Goal: Complete application form: Complete application form

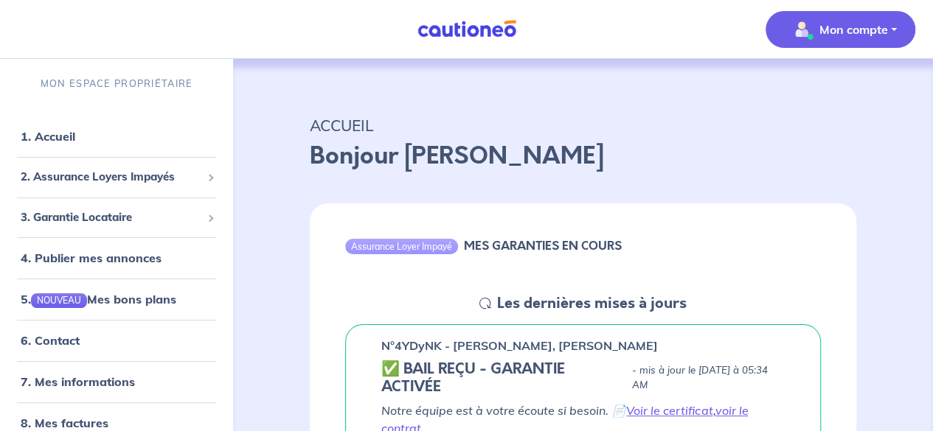
click at [859, 21] on p "Mon compte" at bounding box center [853, 30] width 69 height 18
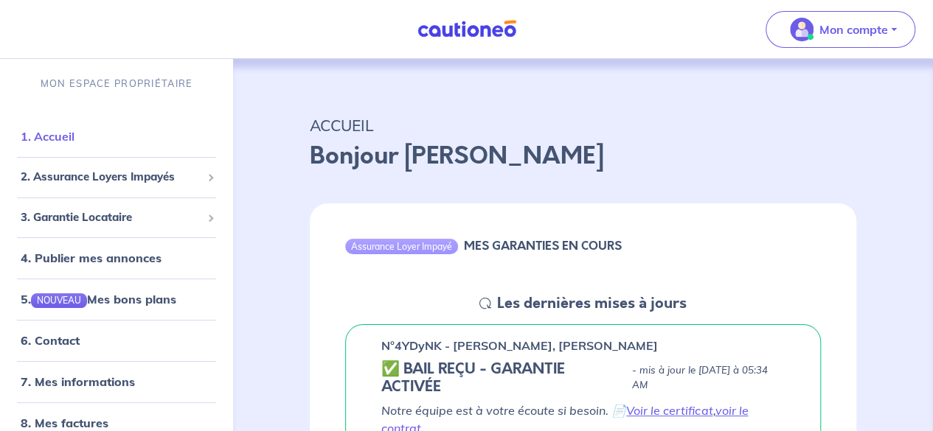
click at [52, 139] on link "1. Accueil" at bounding box center [48, 136] width 54 height 15
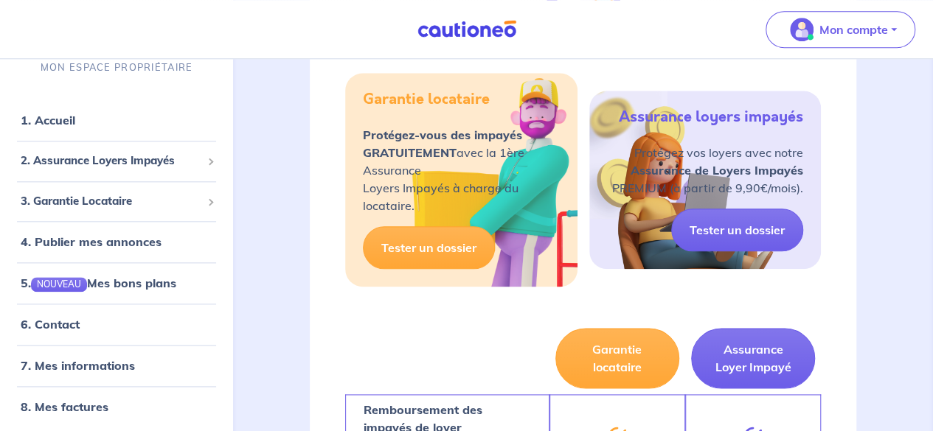
scroll to position [811, 0]
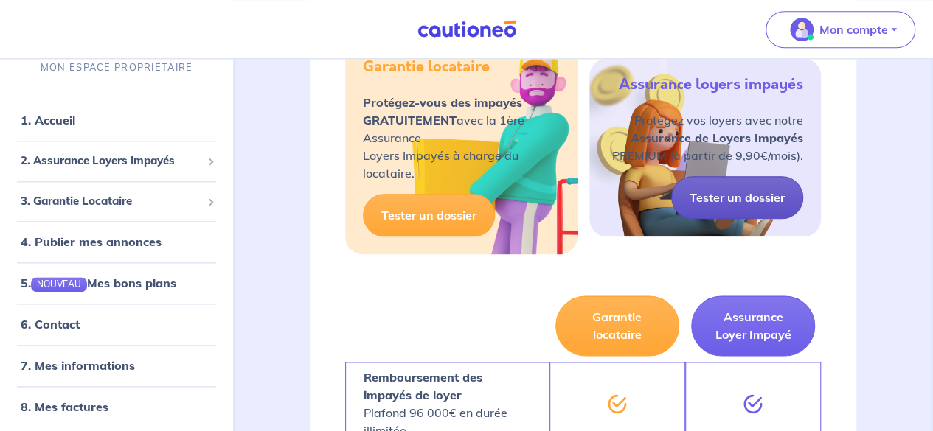
click at [729, 197] on link "Tester un dossier" at bounding box center [737, 197] width 132 height 43
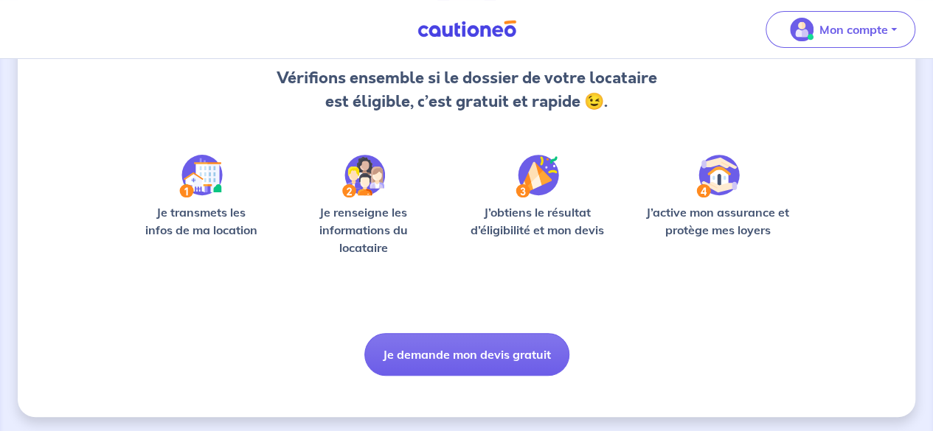
scroll to position [161, 0]
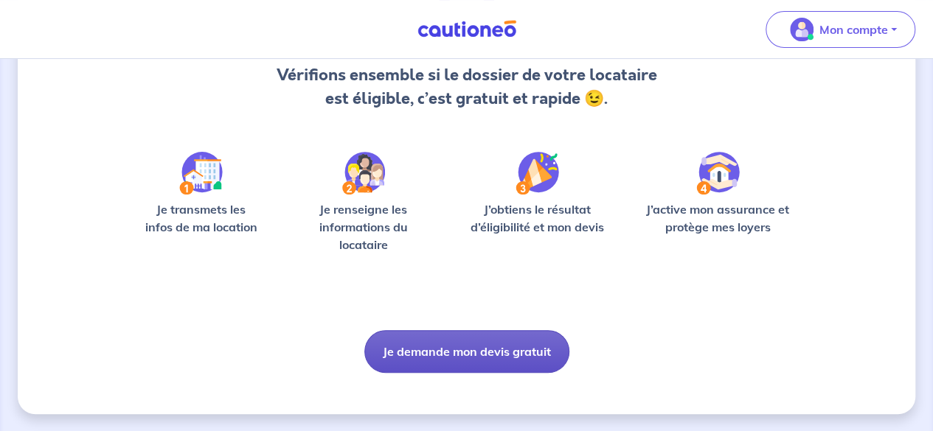
click at [439, 355] on button "Je demande mon devis gratuit" at bounding box center [466, 351] width 205 height 43
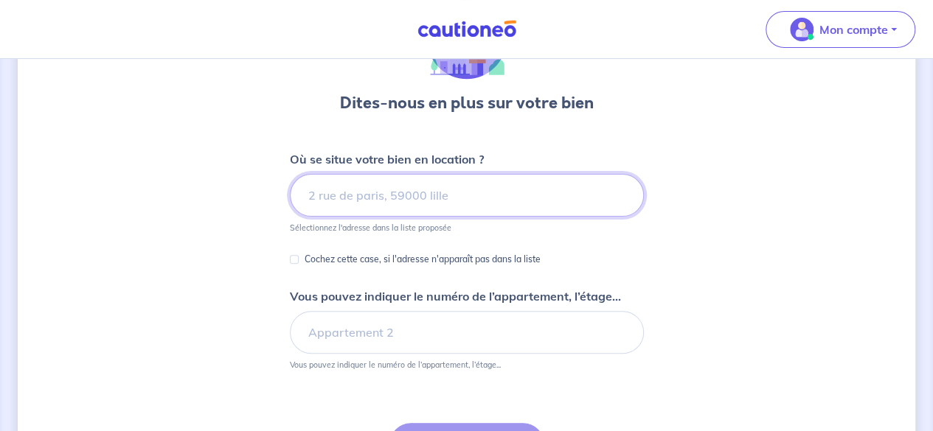
scroll to position [148, 0]
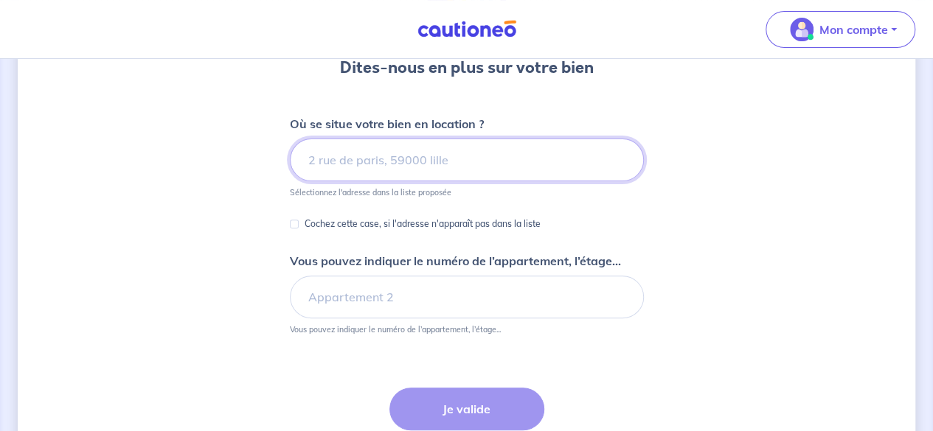
click at [350, 157] on input at bounding box center [467, 160] width 354 height 43
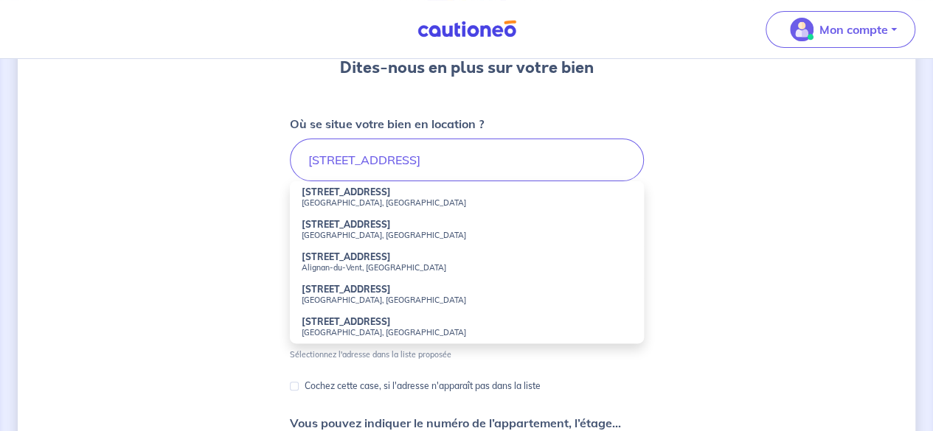
click at [354, 199] on small "[GEOGRAPHIC_DATA], [GEOGRAPHIC_DATA]" at bounding box center [467, 203] width 330 height 10
type input "[STREET_ADDRESS]"
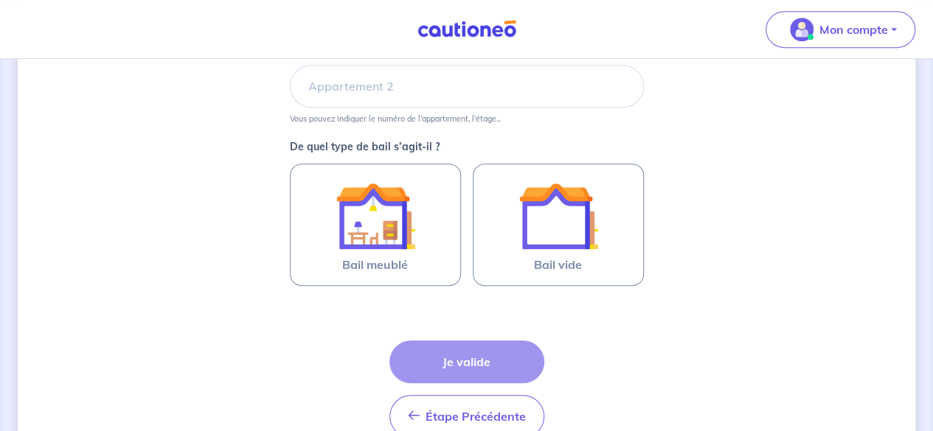
scroll to position [369, 0]
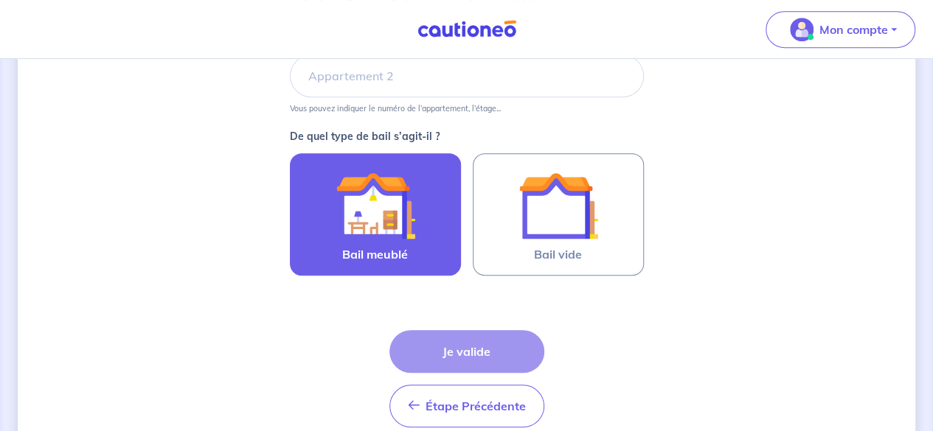
click at [398, 208] on img at bounding box center [376, 206] width 80 height 80
click at [0, 0] on input "Bail meublé" at bounding box center [0, 0] width 0 height 0
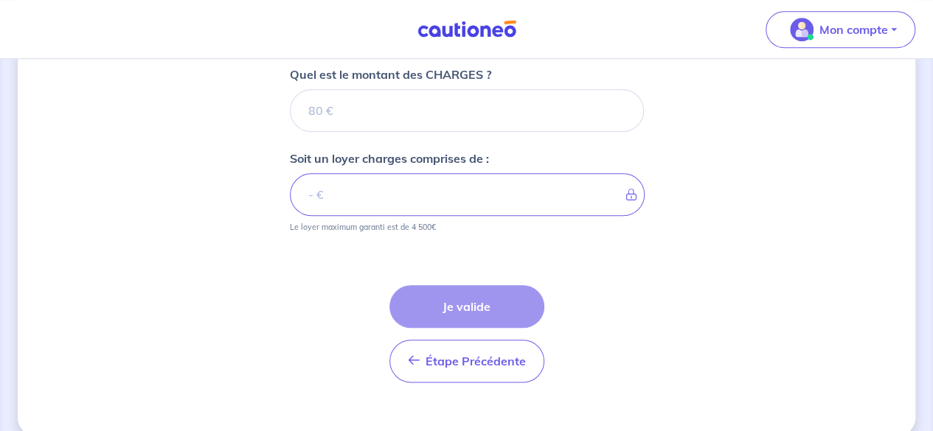
scroll to position [687, 0]
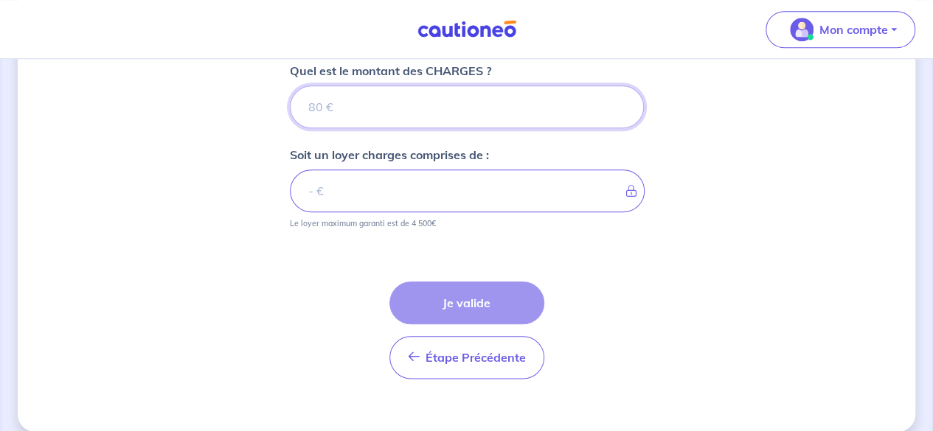
click at [470, 93] on input "Quel est le montant des CHARGES ?" at bounding box center [467, 107] width 354 height 43
type input "14"
type input "1400"
type input "14"
type input "1440"
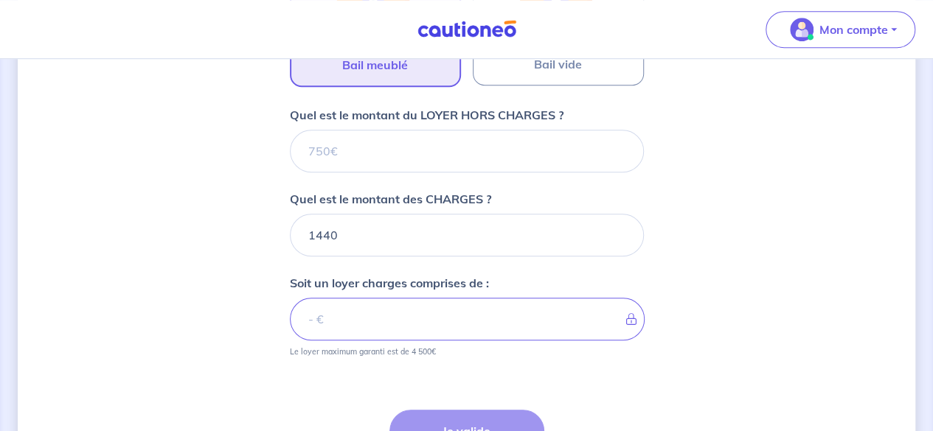
scroll to position [540, 0]
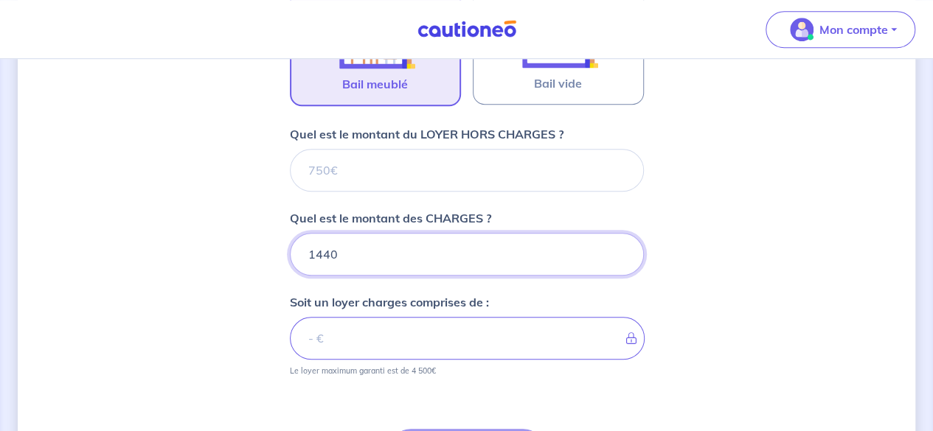
click at [351, 252] on input "1440" at bounding box center [467, 254] width 354 height 43
type input "1"
type input "160"
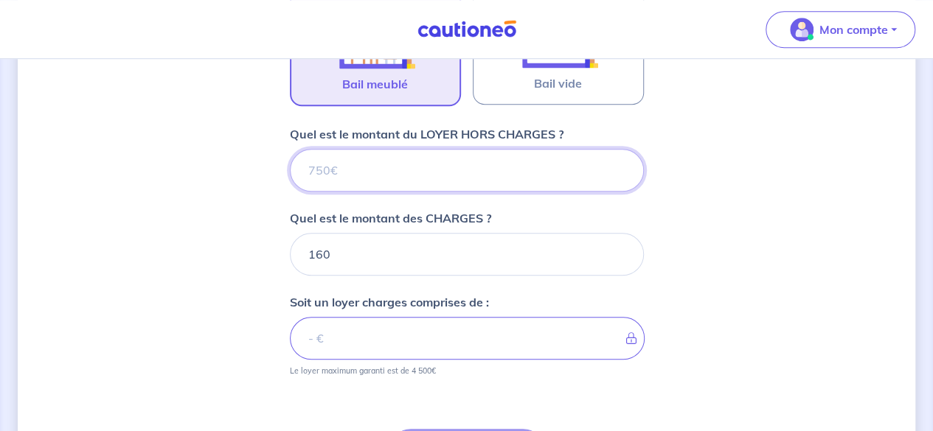
click at [356, 172] on input "Quel est le montant du LOYER HORS CHARGES ?" at bounding box center [467, 170] width 354 height 43
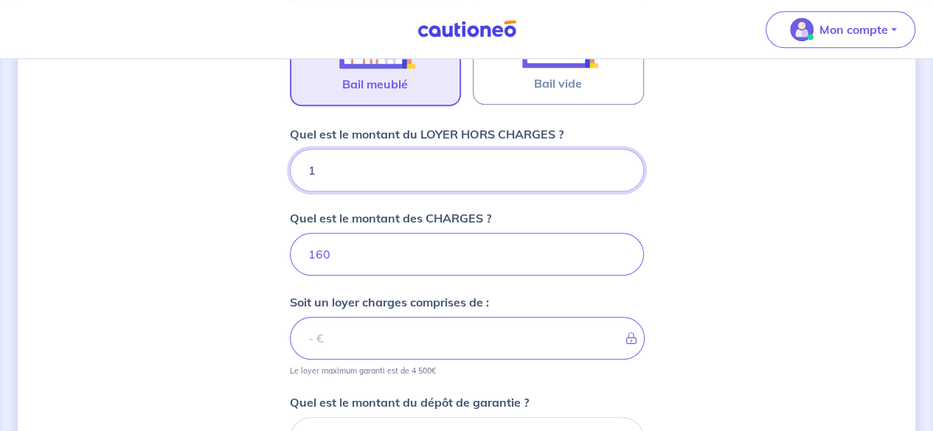
type input "14"
type input "161"
type input "1440"
type input "1600"
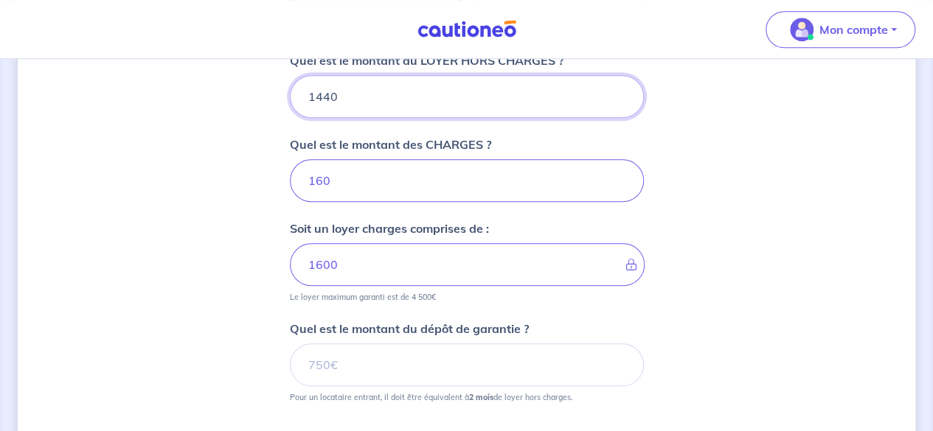
type input "1440"
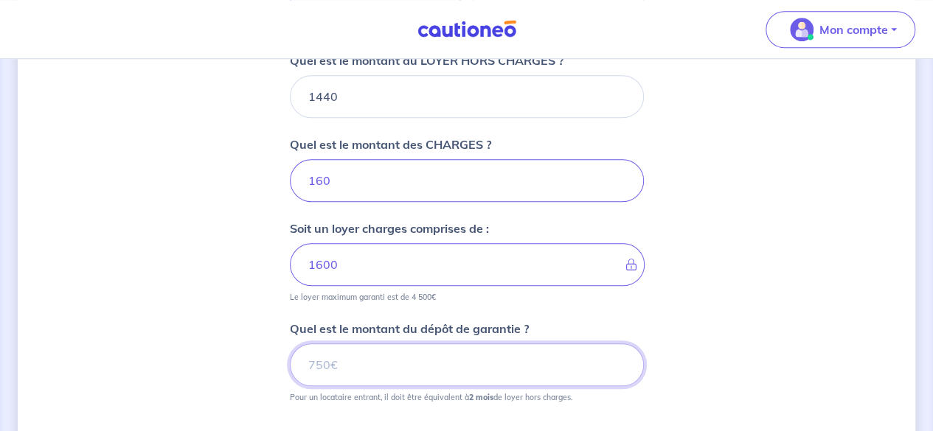
click at [344, 363] on input "Quel est le montant du dépôt de garantie ?" at bounding box center [467, 365] width 354 height 43
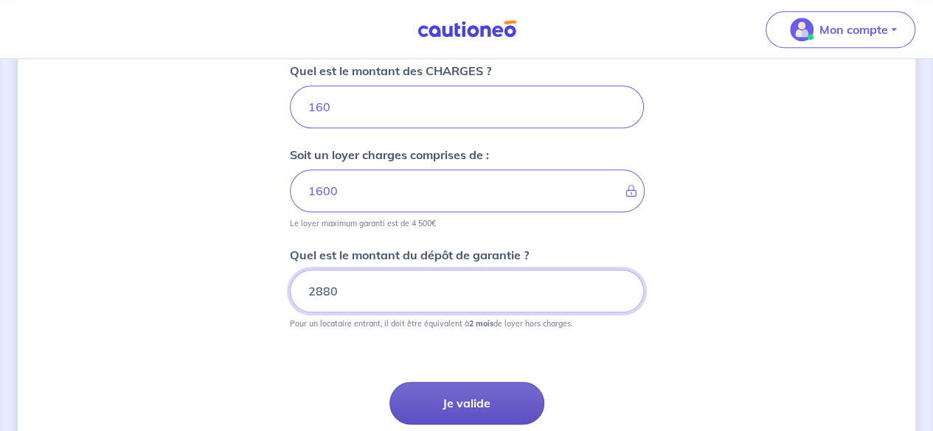
type input "2880"
click at [438, 406] on button "Je valide" at bounding box center [466, 403] width 155 height 43
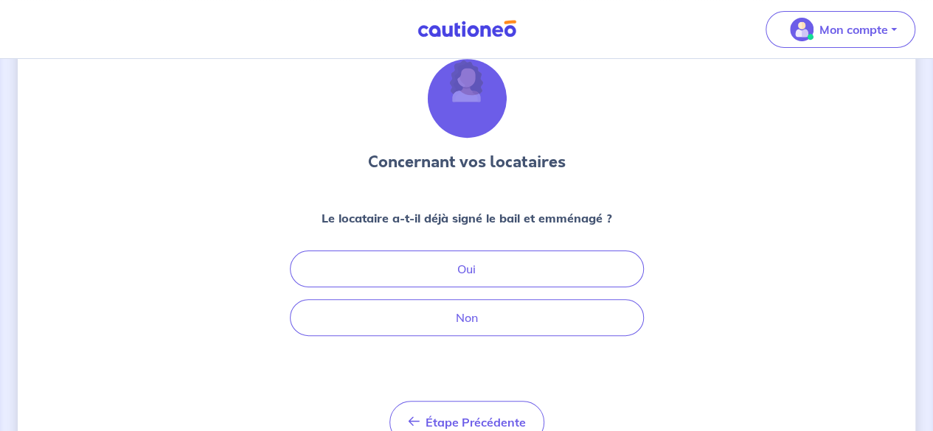
scroll to position [74, 0]
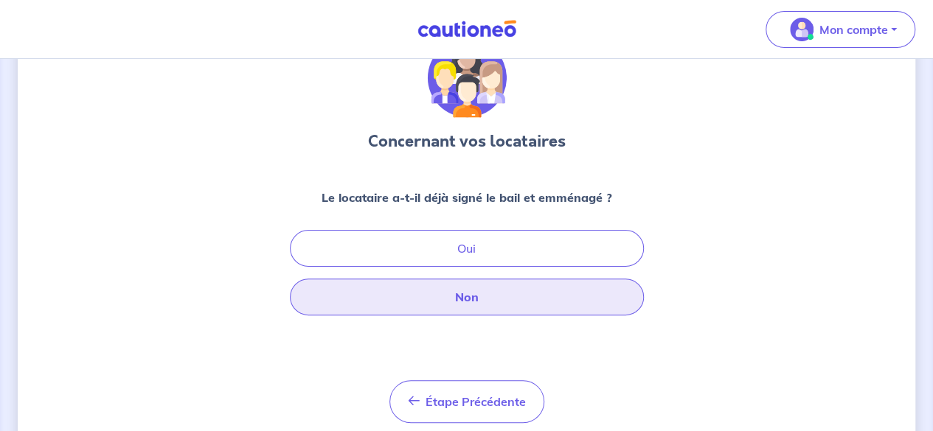
click at [460, 302] on button "Non" at bounding box center [467, 297] width 354 height 37
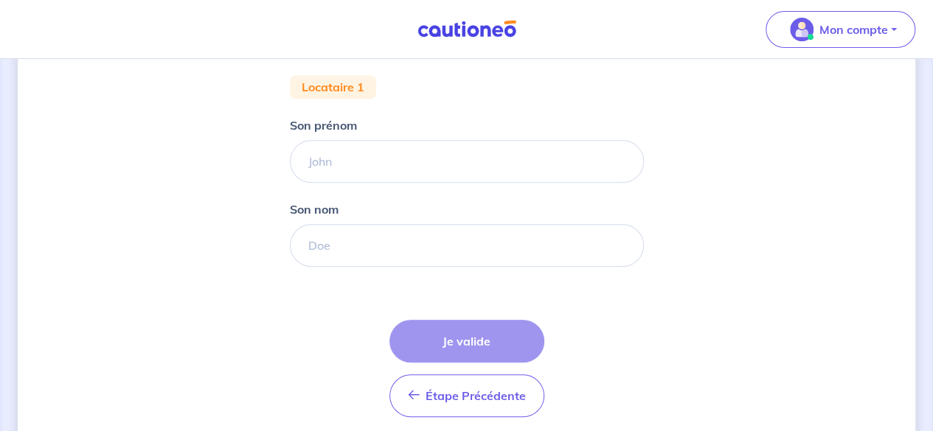
scroll to position [295, 0]
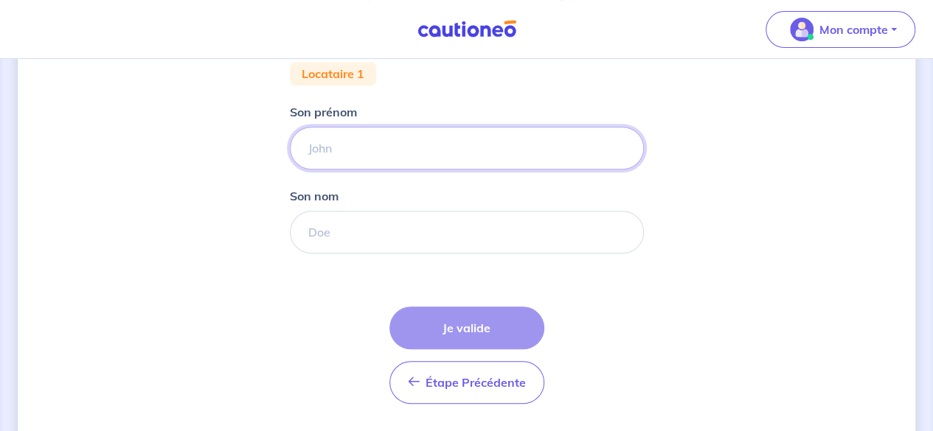
click at [416, 142] on input "Son prénom" at bounding box center [467, 148] width 354 height 43
type input "[PERSON_NAME]"
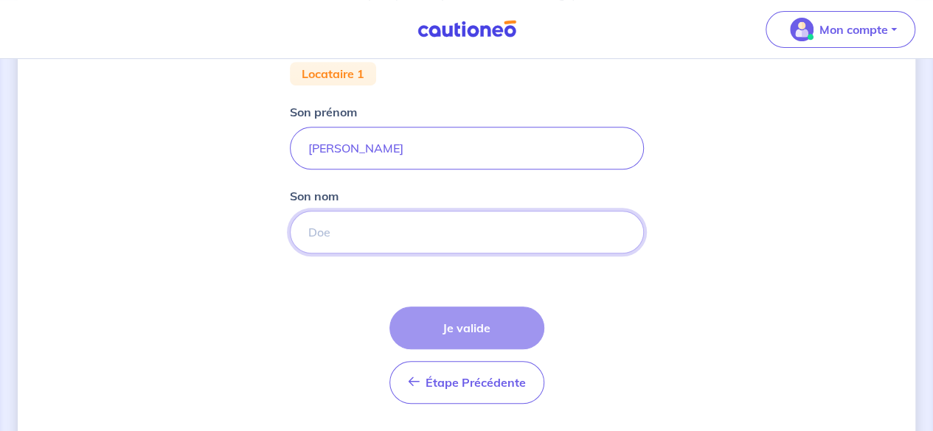
click at [419, 232] on input "Son nom" at bounding box center [467, 232] width 354 height 43
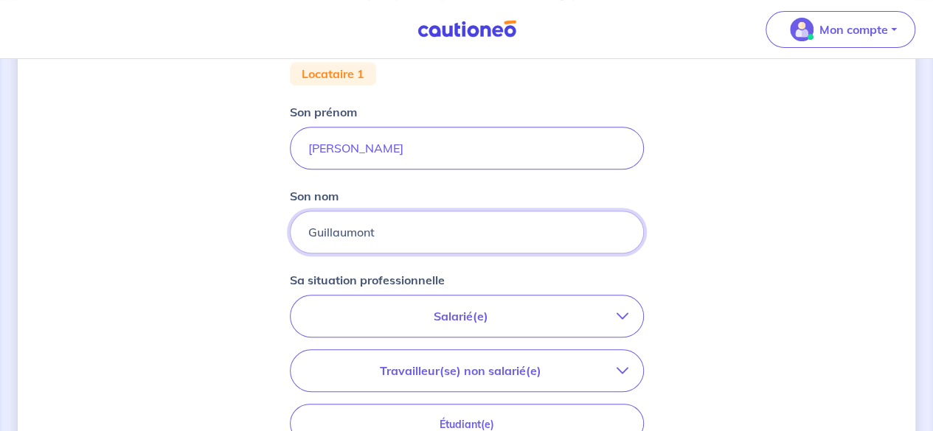
type input "Guillaumont"
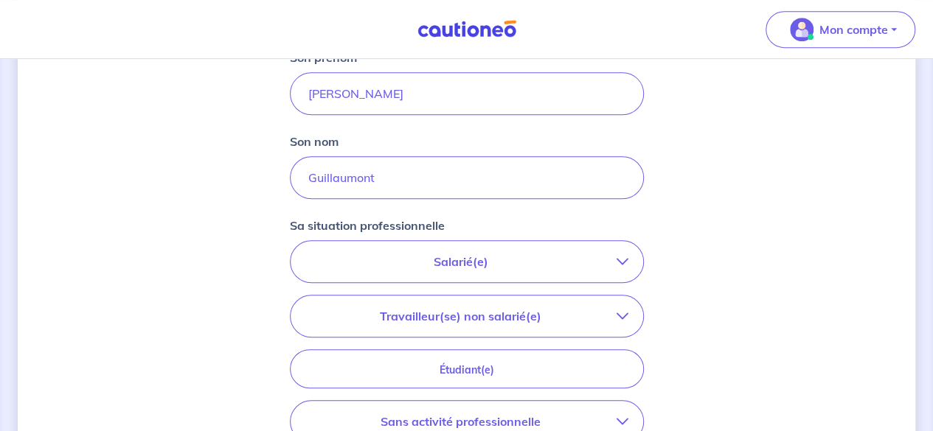
scroll to position [369, 0]
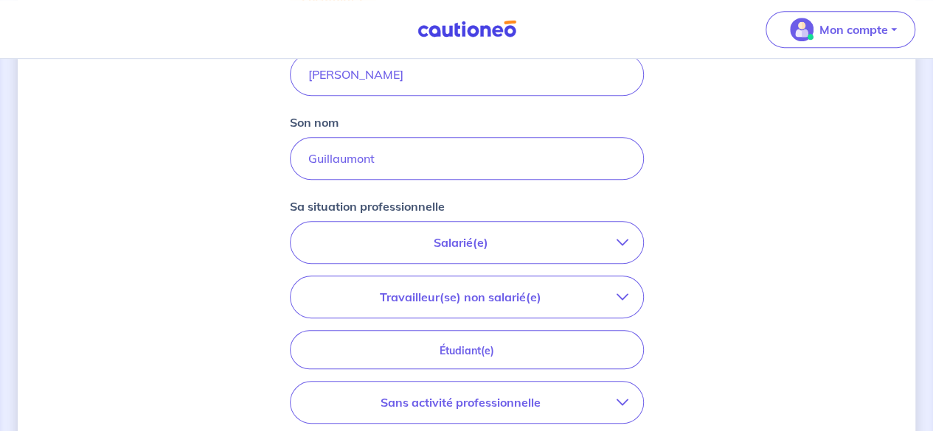
click at [431, 239] on p "Salarié(e)" at bounding box center [460, 243] width 311 height 18
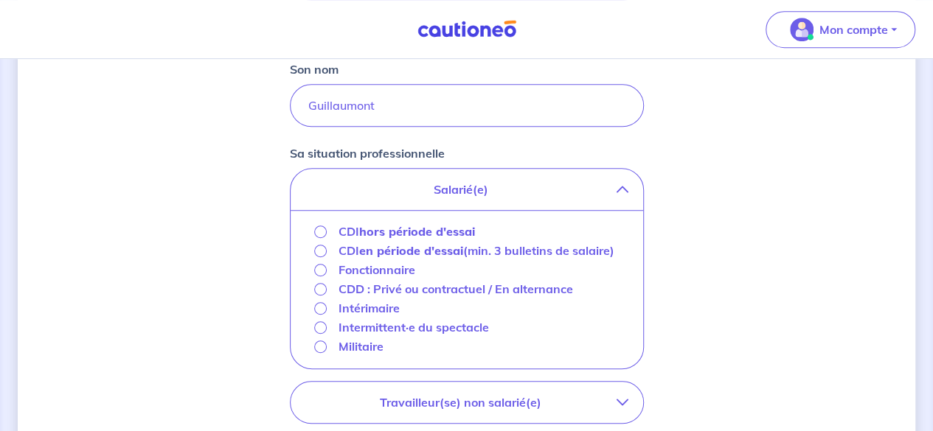
scroll to position [443, 0]
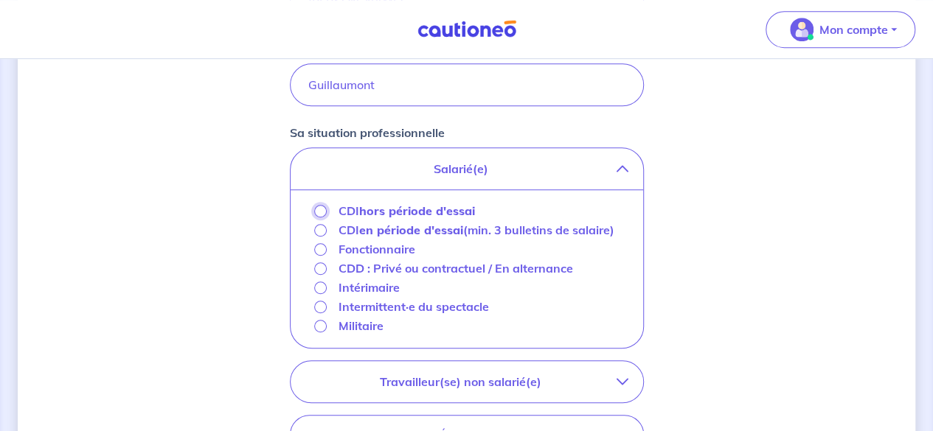
click at [320, 206] on input "CDI hors période d'essai" at bounding box center [320, 211] width 13 height 13
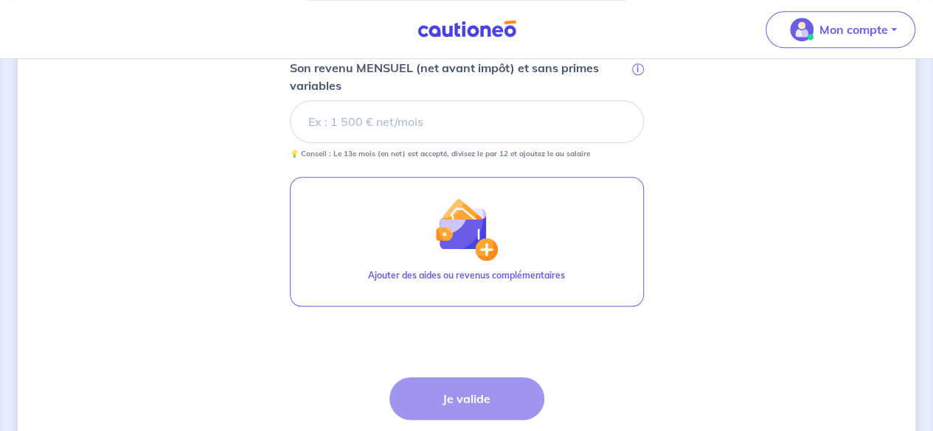
scroll to position [516, 0]
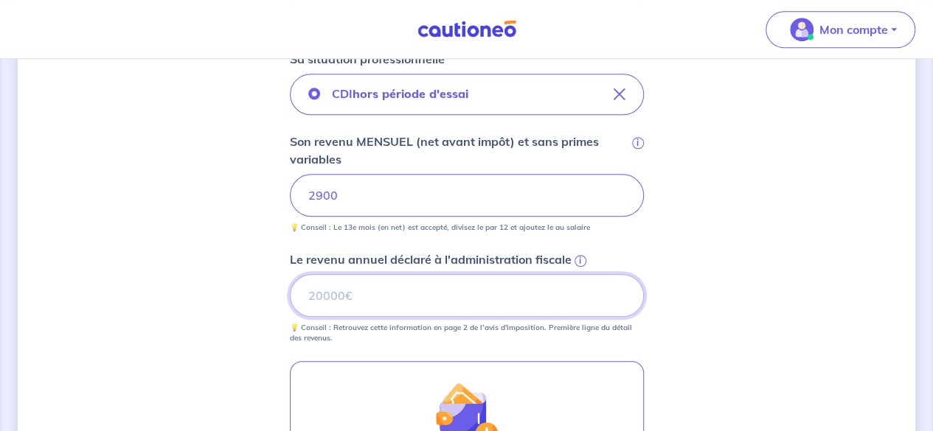
click at [423, 289] on input "Le revenu annuel déclaré à l'administration fiscale i" at bounding box center [467, 295] width 354 height 43
type input "33532"
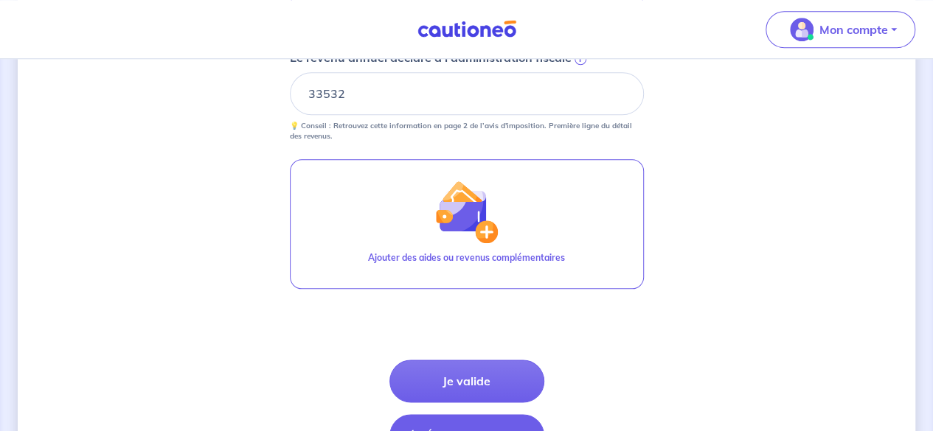
scroll to position [811, 0]
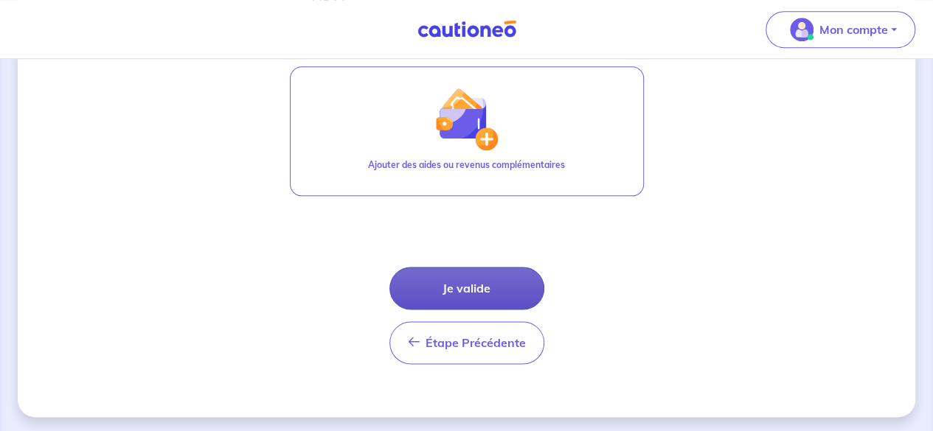
click at [480, 291] on button "Je valide" at bounding box center [466, 288] width 155 height 43
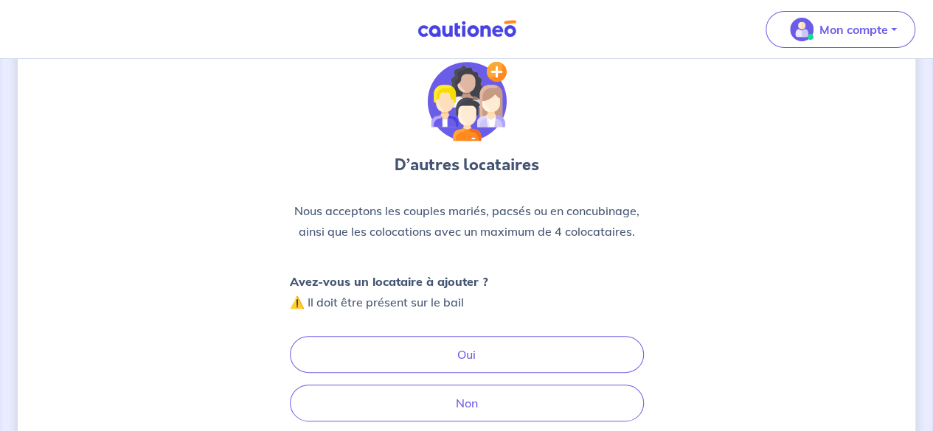
scroll to position [74, 0]
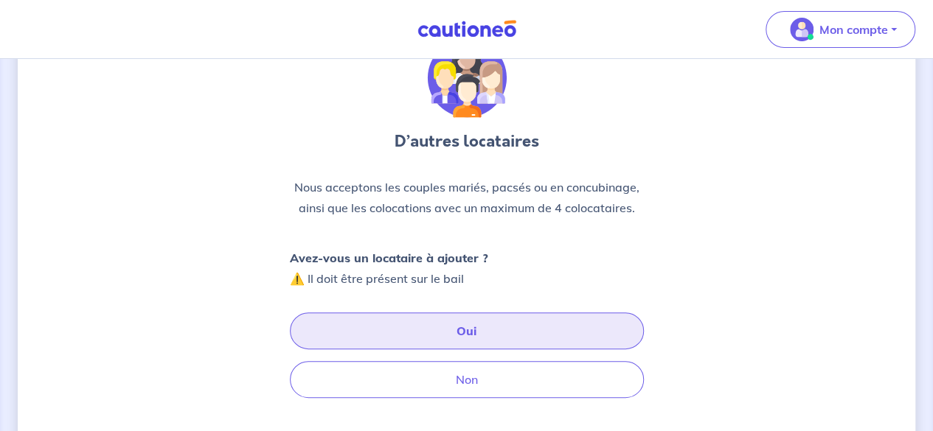
click at [479, 333] on button "Oui" at bounding box center [467, 331] width 354 height 37
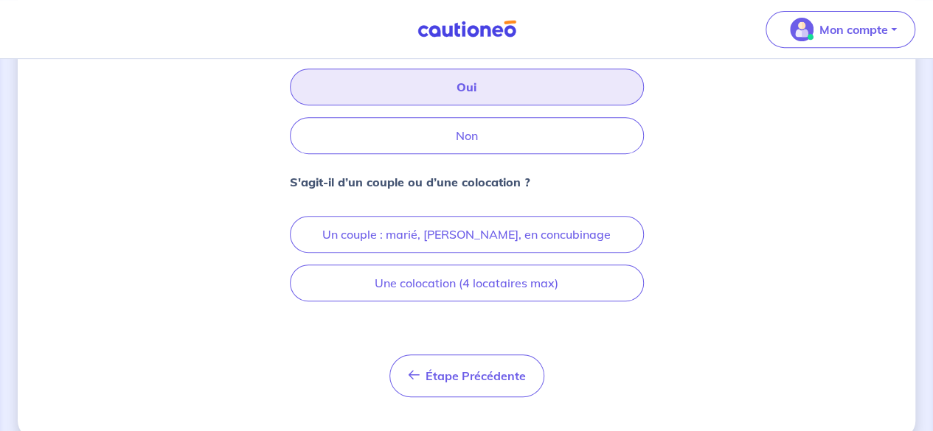
scroll to position [340, 0]
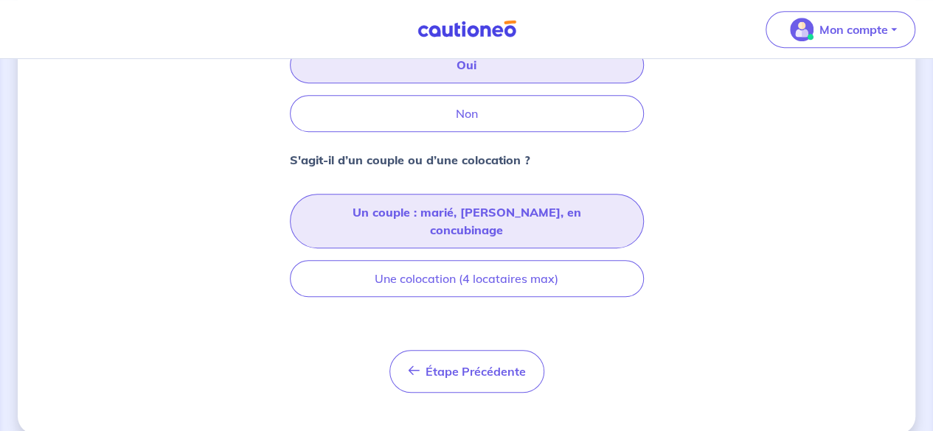
click at [566, 207] on button "Un couple : marié, [PERSON_NAME], en concubinage" at bounding box center [467, 221] width 354 height 55
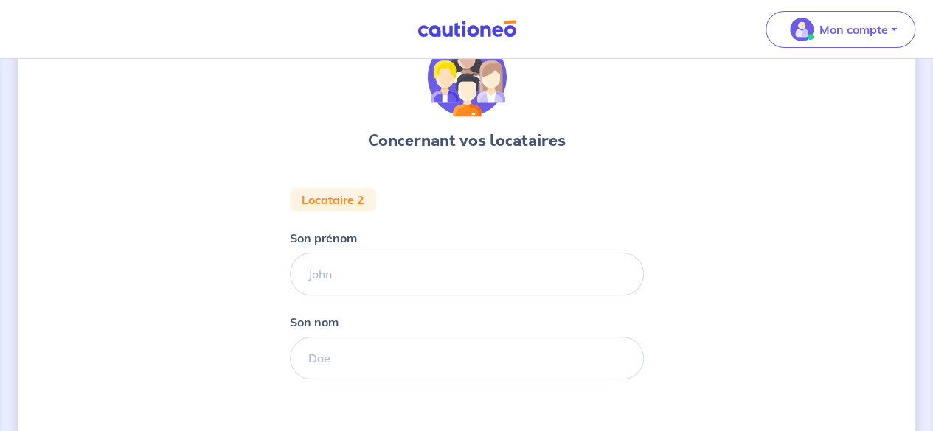
scroll to position [148, 0]
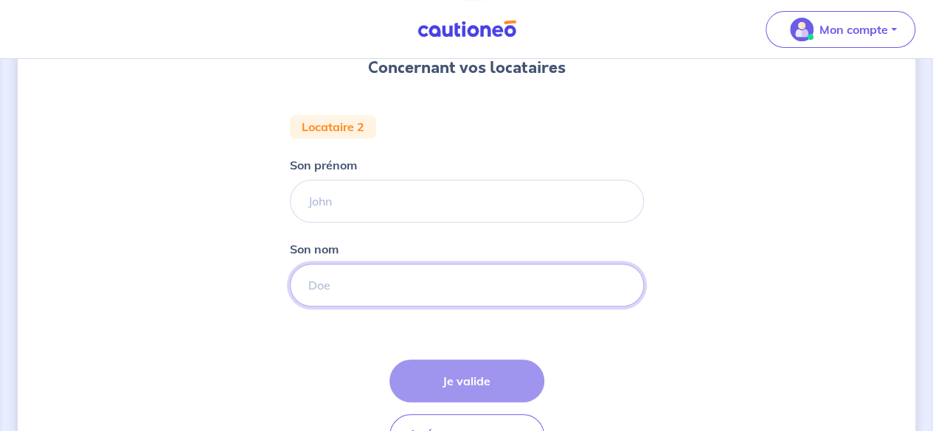
click at [395, 278] on input "Son nom" at bounding box center [467, 285] width 354 height 43
paste input "VAN DER ELST"
type input "VAN DER ELST"
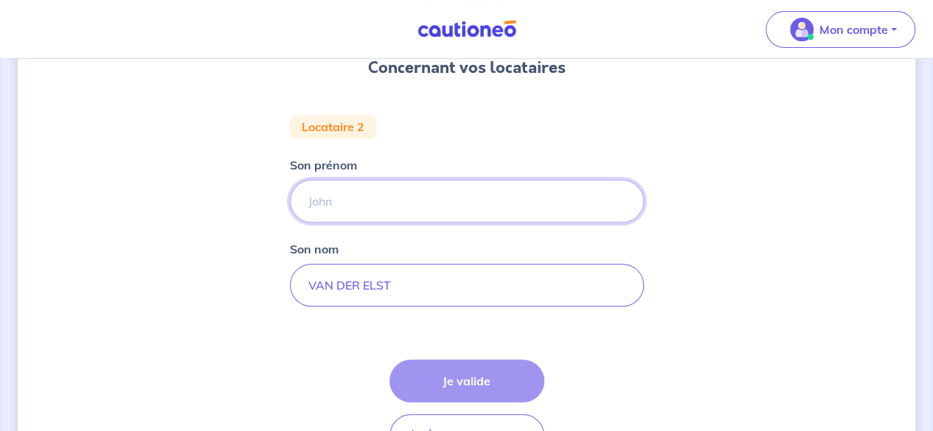
click at [360, 212] on input "Son prénom" at bounding box center [467, 201] width 354 height 43
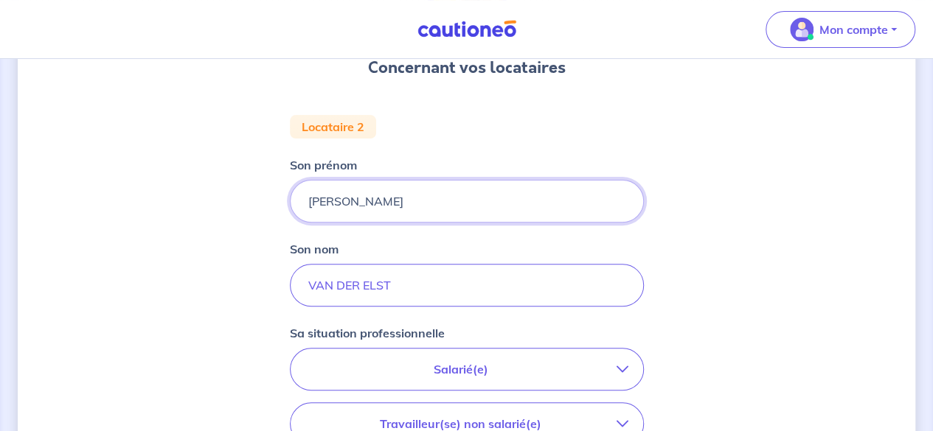
type input "[PERSON_NAME]"
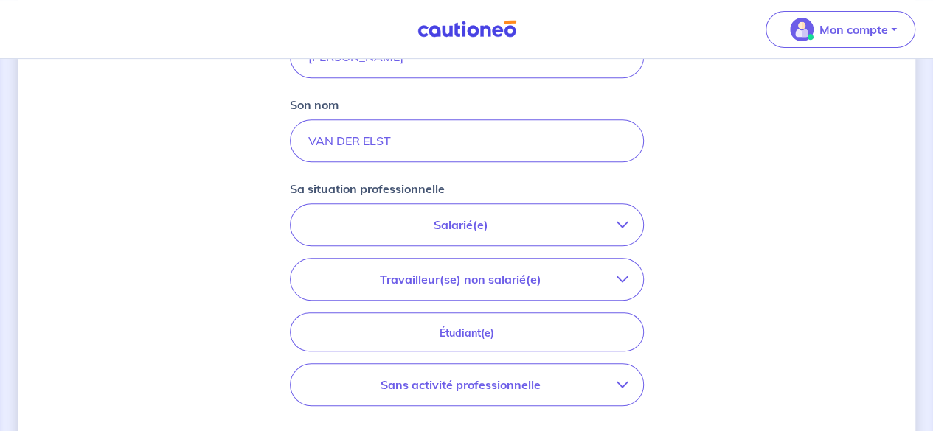
scroll to position [295, 0]
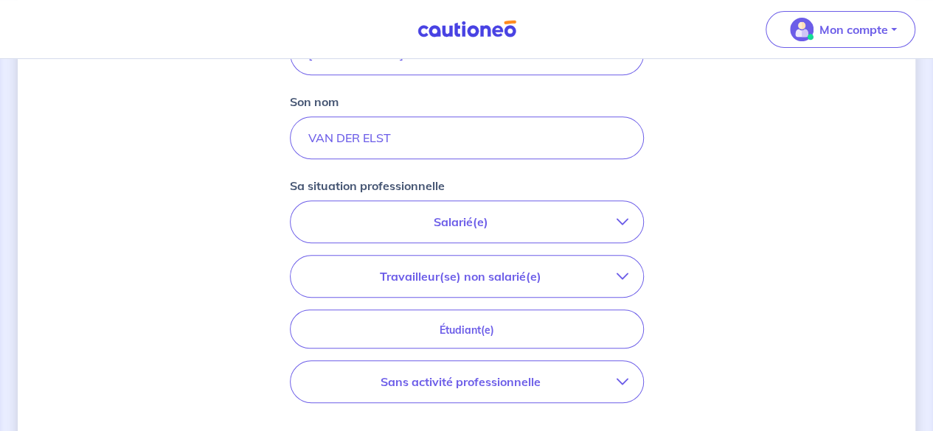
click at [482, 217] on p "Salarié(e)" at bounding box center [460, 222] width 311 height 18
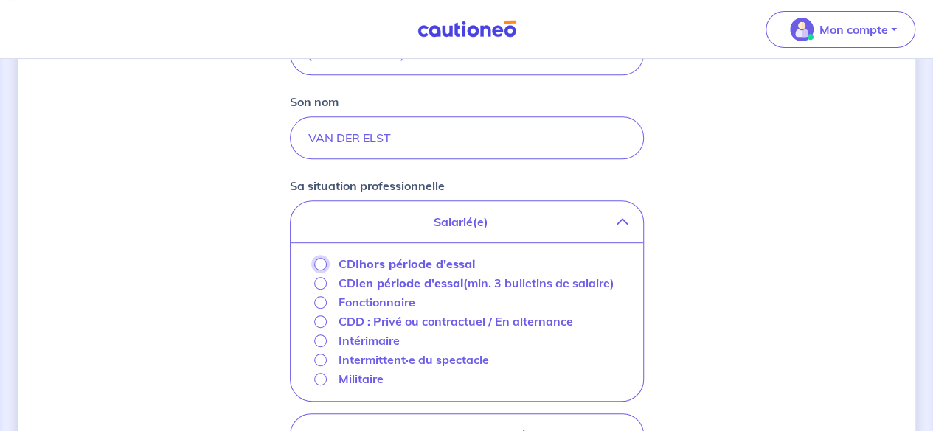
click at [319, 268] on input "CDI hors période d'essai" at bounding box center [320, 264] width 13 height 13
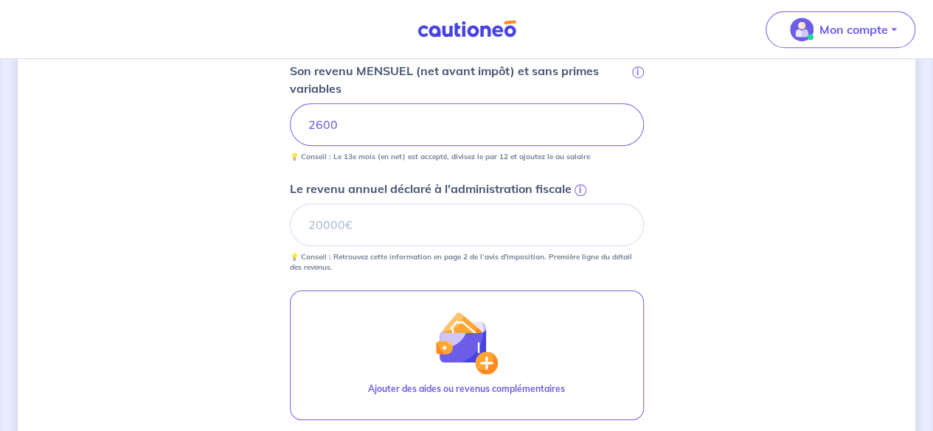
scroll to position [516, 0]
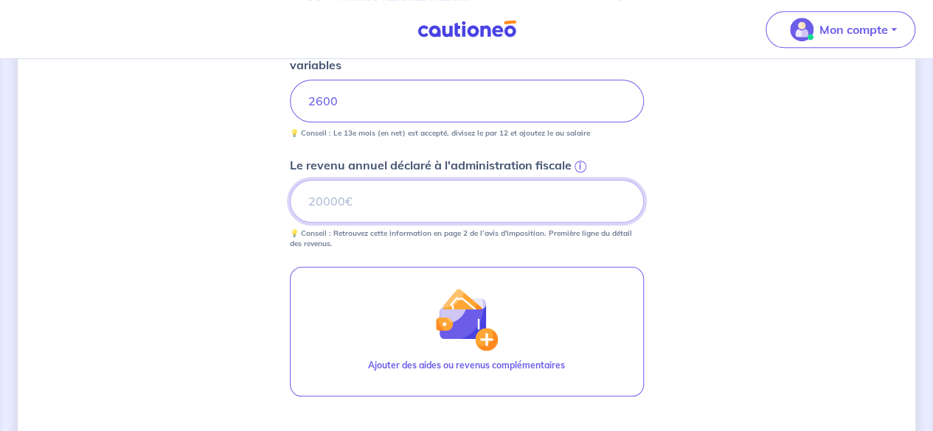
click at [347, 201] on input "Le revenu annuel déclaré à l'administration fiscale i" at bounding box center [467, 201] width 354 height 43
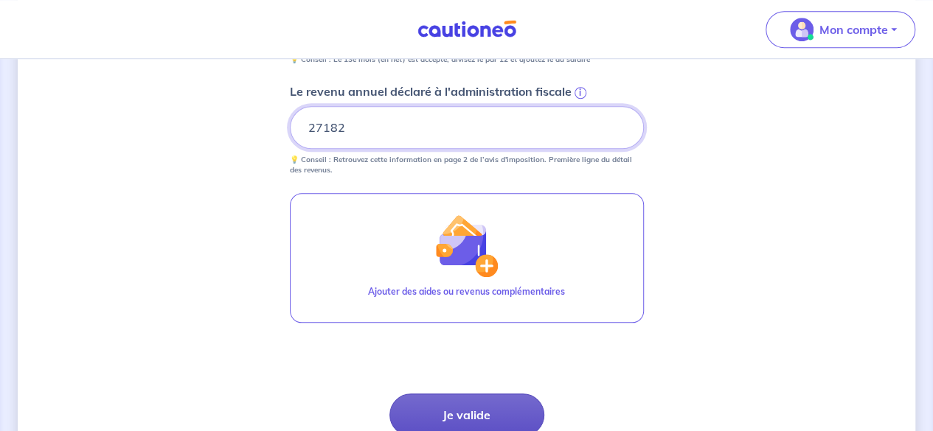
type input "27182"
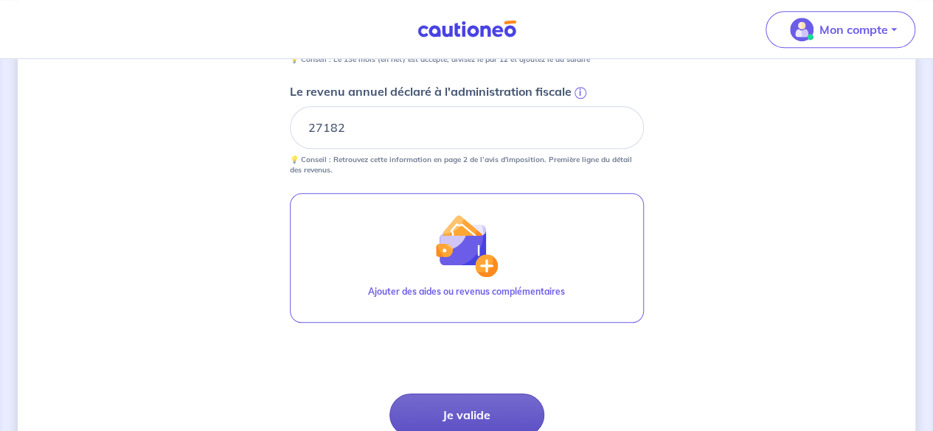
click at [449, 408] on button "Je valide" at bounding box center [466, 415] width 155 height 43
